Goal: Information Seeking & Learning: Understand process/instructions

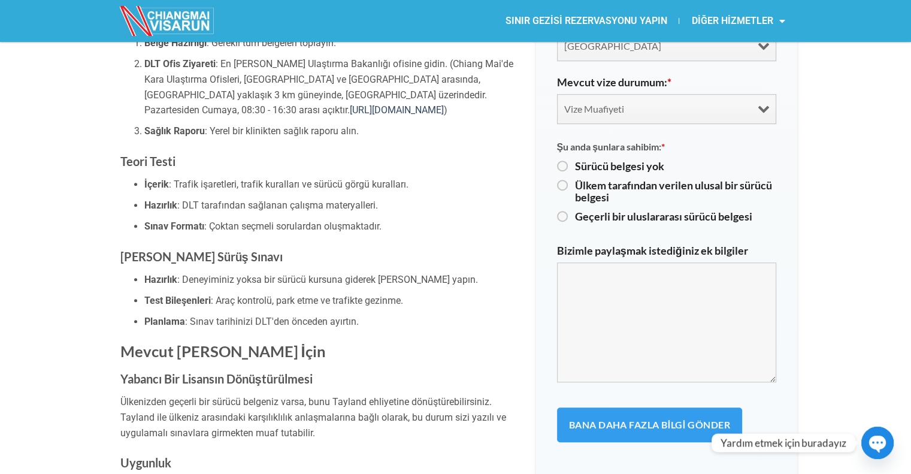
scroll to position [839, 0]
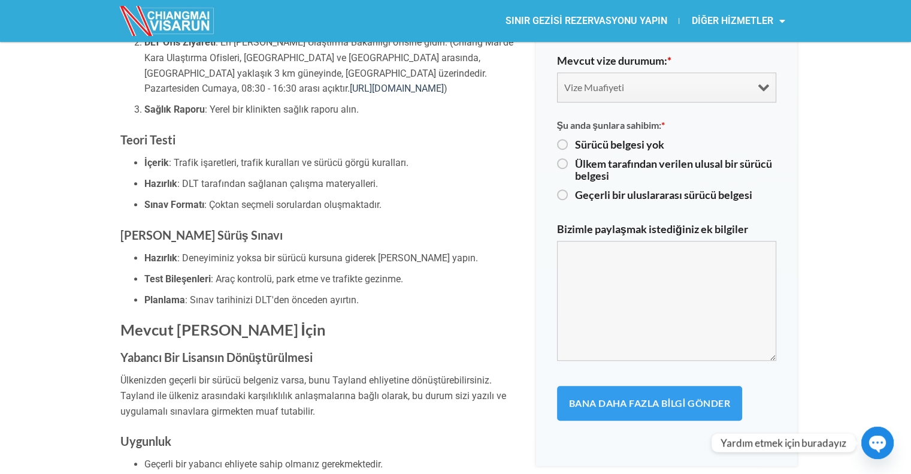
drag, startPoint x: 217, startPoint y: 184, endPoint x: 404, endPoint y: 189, distance: 186.9
click at [404, 117] on li "Sağlık Raporu : Yerel bir klinikten sağlık raporu alın." at bounding box center [331, 110] width 374 height 16
click at [175, 168] on font ": Trafik işaretleri, trafik kuralları ve sürücü görgü kuralları." at bounding box center [289, 162] width 240 height 11
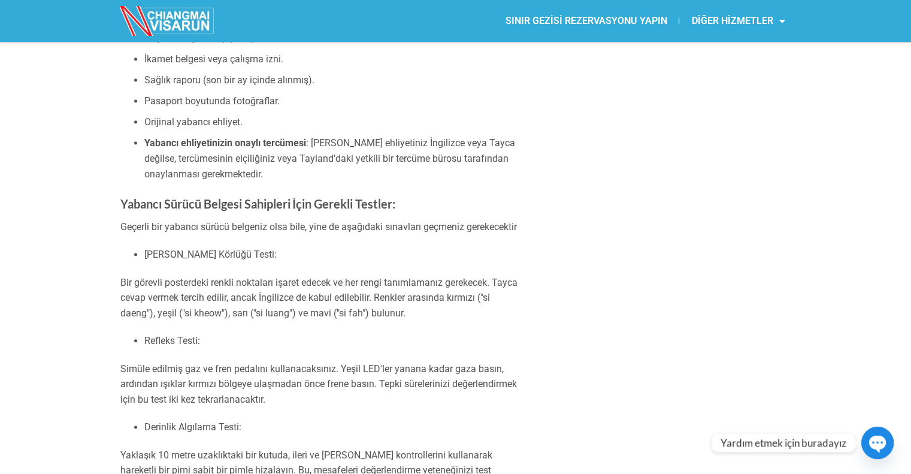
scroll to position [1378, 0]
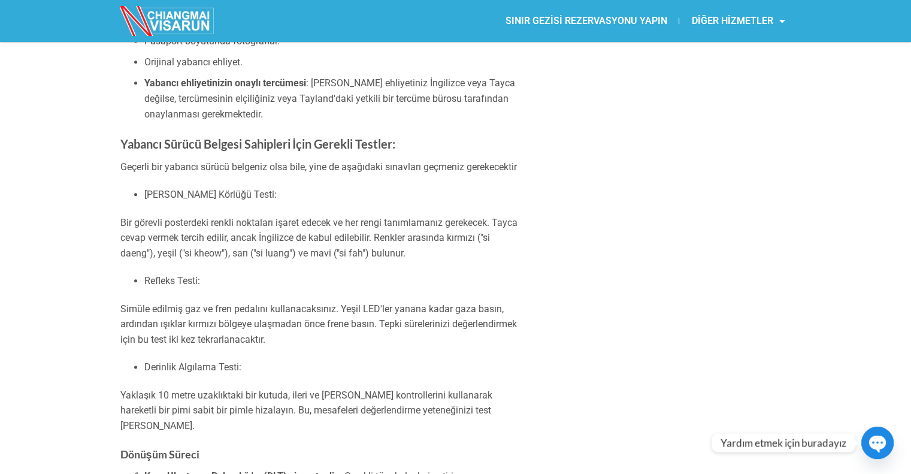
drag, startPoint x: 150, startPoint y: 129, endPoint x: 253, endPoint y: 128, distance: 102.4
drag, startPoint x: 173, startPoint y: 149, endPoint x: 261, endPoint y: 149, distance: 88.0
click at [261, 26] on font "Sağlık raporu (son bir ay içinde alınmış)." at bounding box center [229, 19] width 170 height 11
drag, startPoint x: 164, startPoint y: 105, endPoint x: 265, endPoint y: 107, distance: 100.7
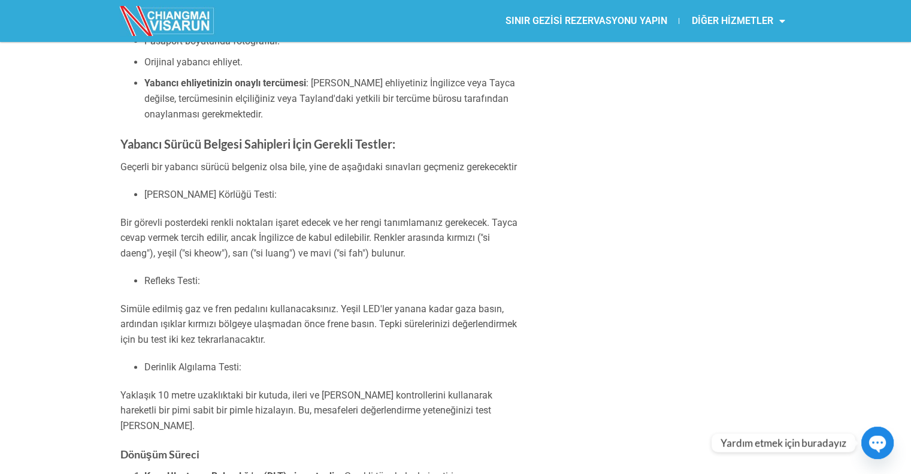
click at [184, 47] on font "Pasaport boyutunda fotoğraflar." at bounding box center [211, 40] width 135 height 11
drag, startPoint x: 161, startPoint y: 198, endPoint x: 252, endPoint y: 201, distance: 91.1
click at [243, 68] on font "Orijinal yabancı ehliyet." at bounding box center [193, 61] width 98 height 11
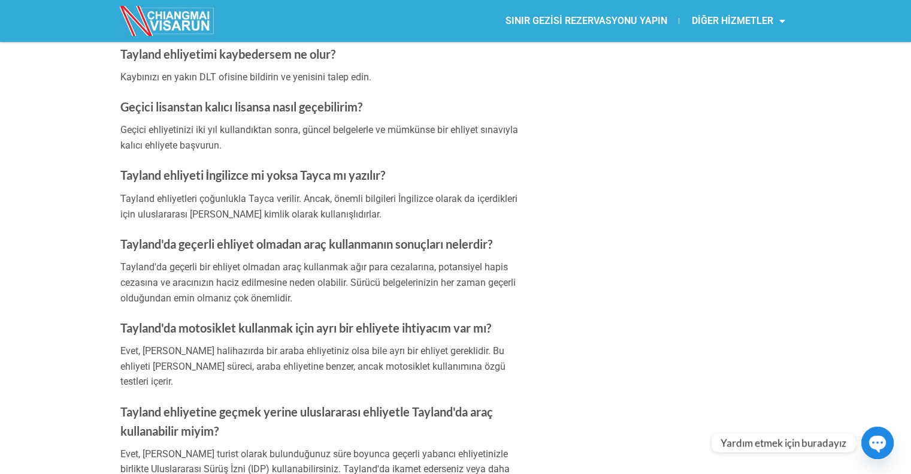
scroll to position [2096, 0]
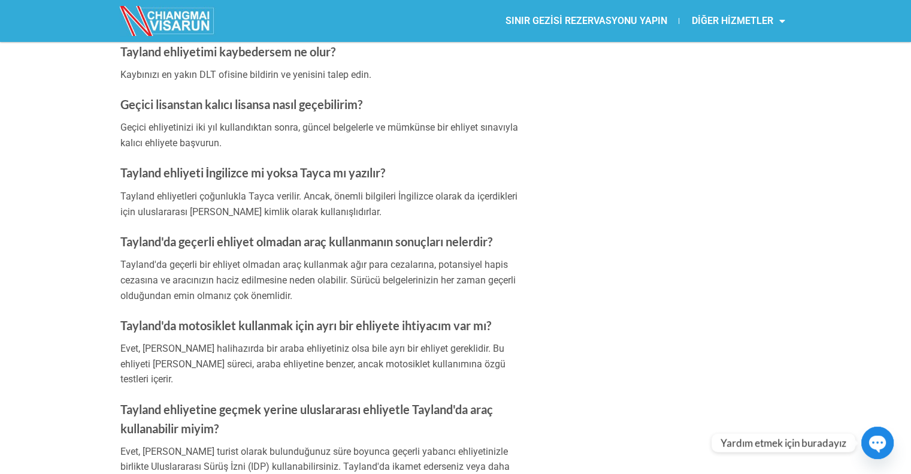
drag, startPoint x: 148, startPoint y: 155, endPoint x: 485, endPoint y: 156, distance: 337.2
click at [301, 210] on div "İster [PERSON_NAME] yaşıyor olun ister buraya taşınıyor olun, [GEOGRAPHIC_DATA]…" at bounding box center [319, 232] width 398 height 3922
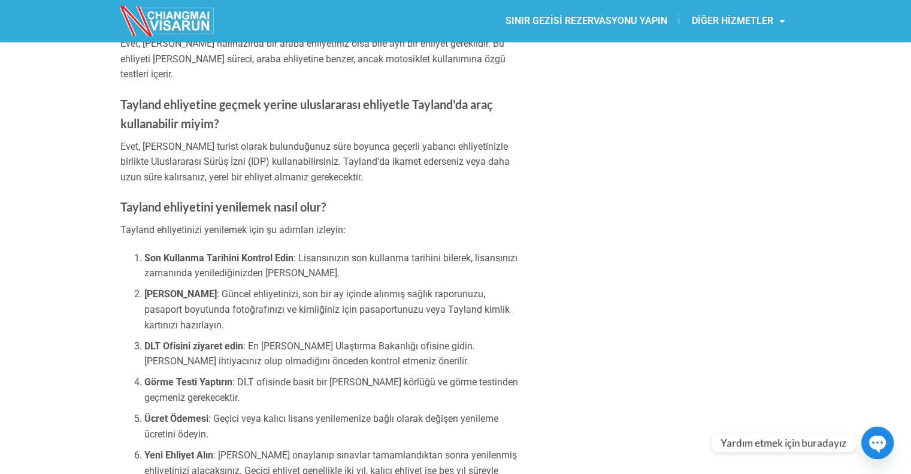
scroll to position [2396, 0]
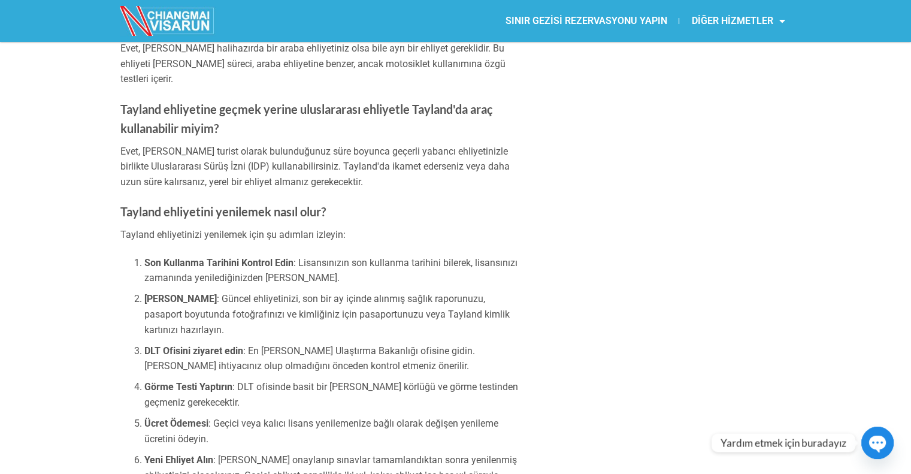
drag, startPoint x: 128, startPoint y: 296, endPoint x: 410, endPoint y: 310, distance: 281.9
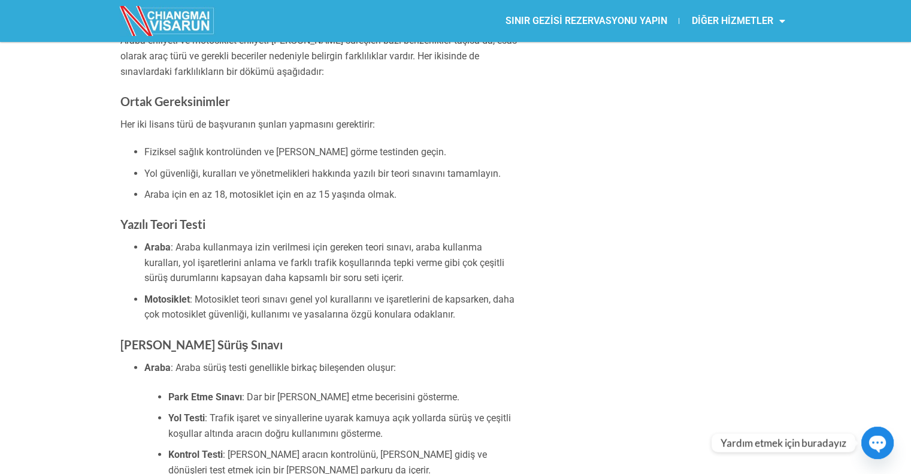
scroll to position [3534, 0]
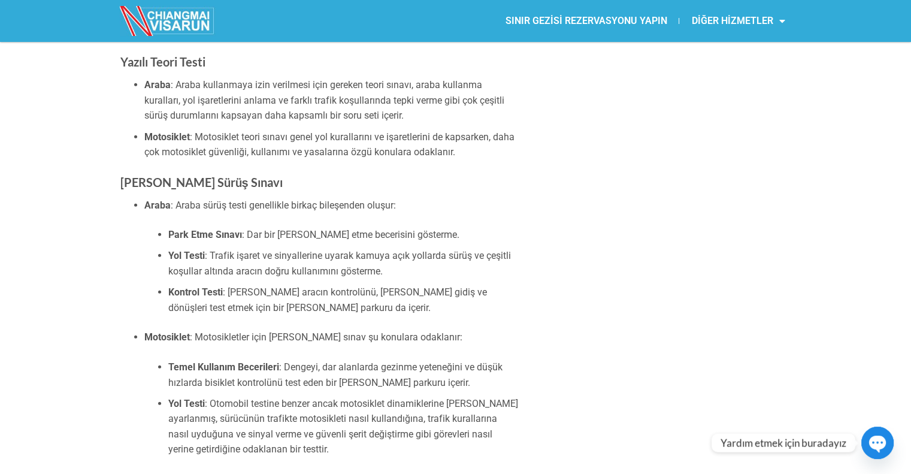
drag, startPoint x: 277, startPoint y: 149, endPoint x: 482, endPoint y: 276, distance: 241.0
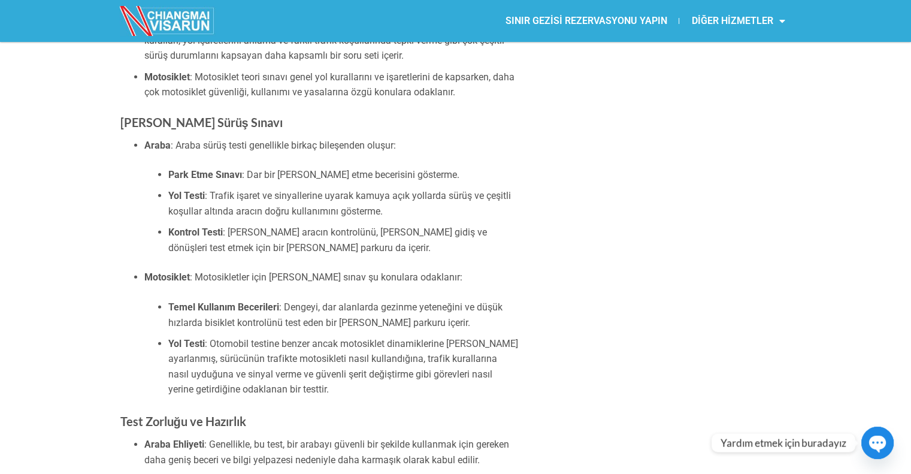
scroll to position [3654, 0]
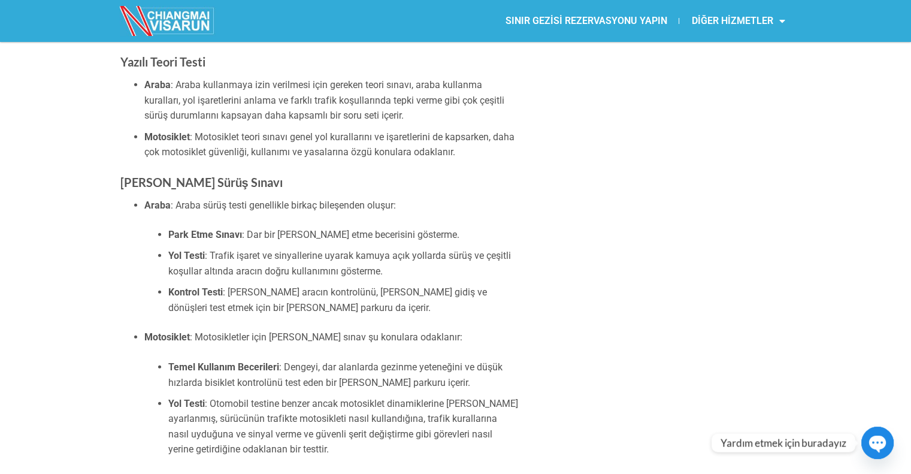
scroll to position [3055, 0]
